Goal: Task Accomplishment & Management: Use online tool/utility

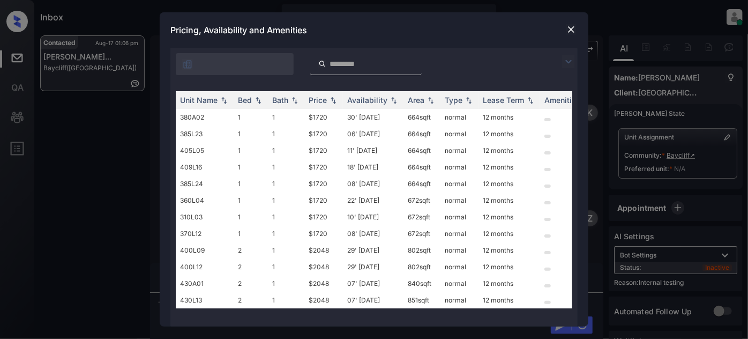
scroll to position [447, 0]
click at [566, 59] on img at bounding box center [568, 61] width 13 height 13
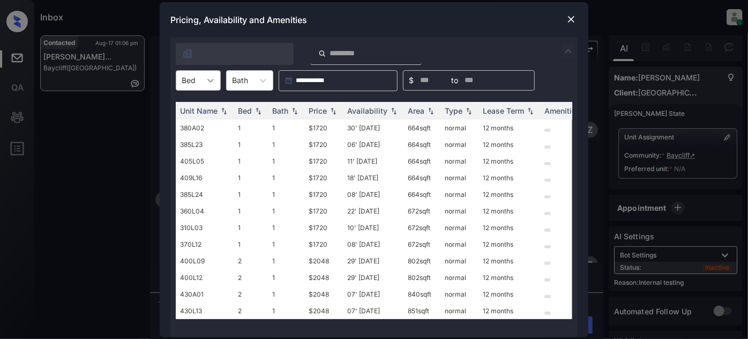
click at [208, 84] on icon at bounding box center [210, 80] width 11 height 11
type input "*"
click at [197, 103] on div "1" at bounding box center [198, 106] width 45 height 19
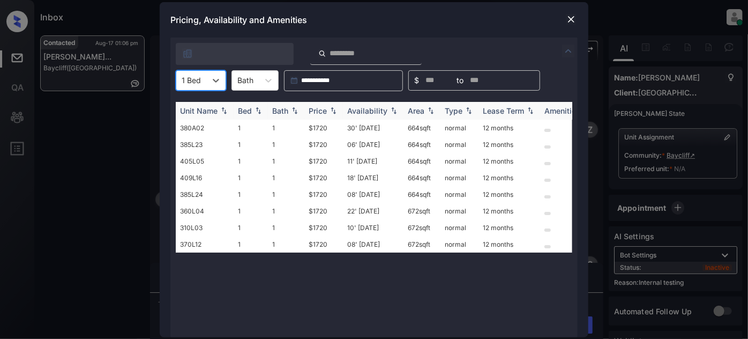
type input "*"
click at [322, 108] on div "Price" at bounding box center [318, 110] width 18 height 9
click at [373, 129] on td "30' [DATE]" at bounding box center [373, 128] width 61 height 17
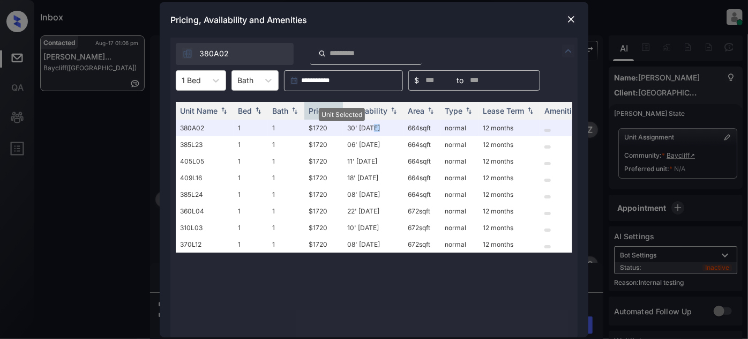
click at [569, 16] on img at bounding box center [571, 19] width 11 height 11
